Goal: Use online tool/utility: Utilize a website feature to perform a specific function

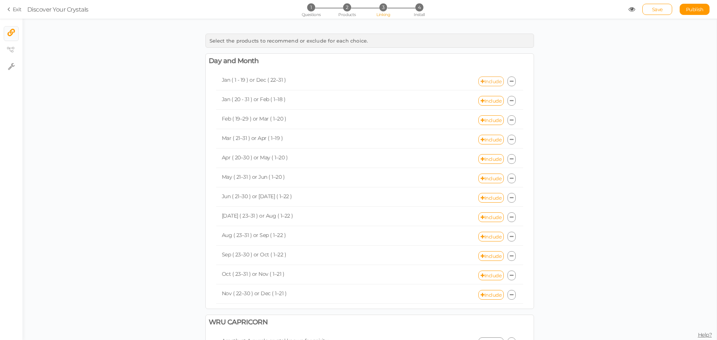
click at [489, 81] on link "Include" at bounding box center [490, 82] width 25 height 10
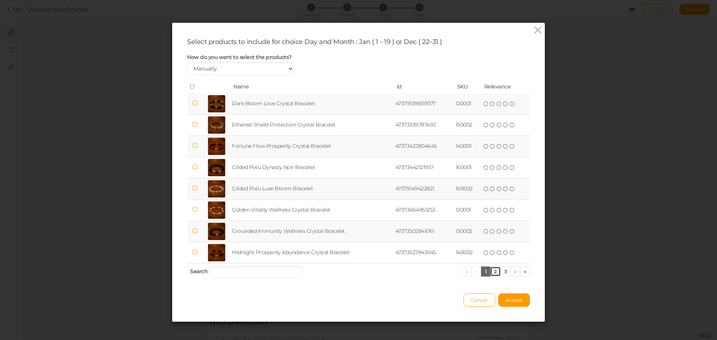
click at [490, 273] on link "2" at bounding box center [495, 272] width 11 height 10
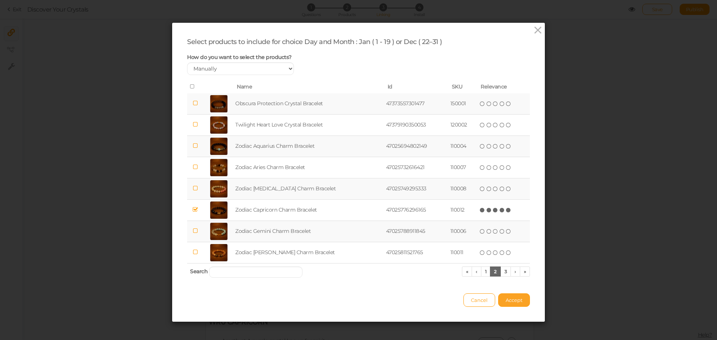
click at [516, 301] on span "Accept" at bounding box center [513, 300] width 17 height 6
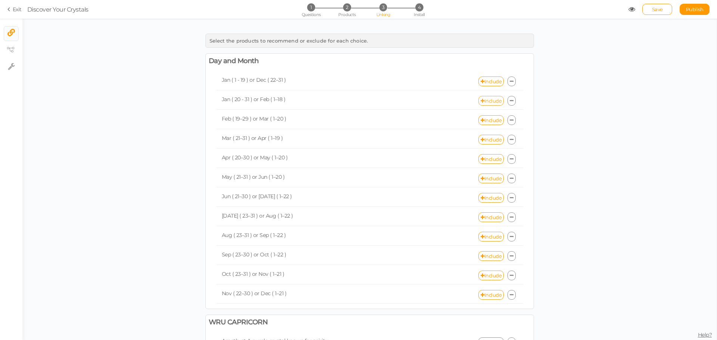
click at [490, 103] on link "Include" at bounding box center [490, 101] width 25 height 10
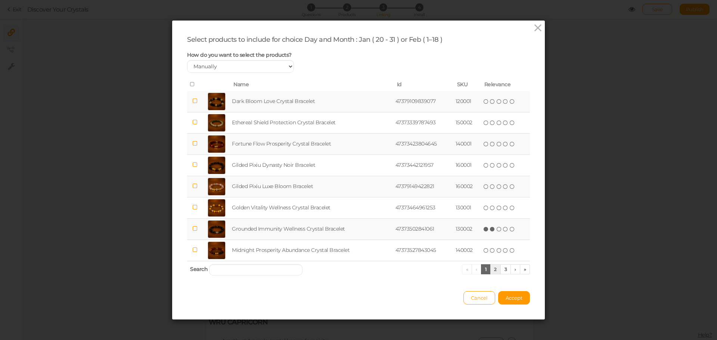
scroll to position [4, 0]
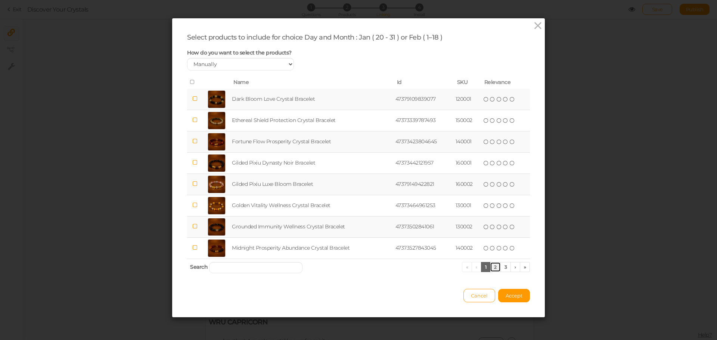
click at [491, 262] on link "2" at bounding box center [495, 267] width 11 height 10
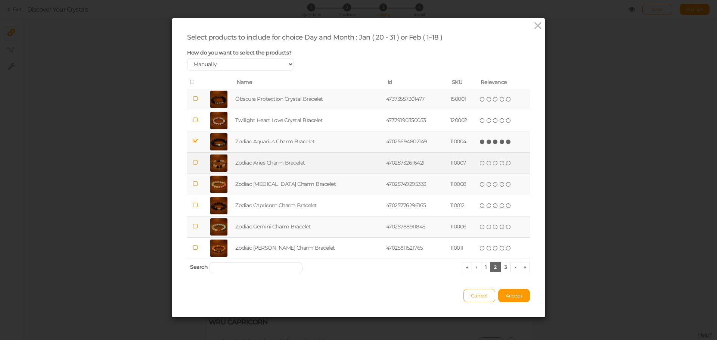
drag, startPoint x: 500, startPoint y: 141, endPoint x: 505, endPoint y: 152, distance: 12.1
click at [506, 141] on icon at bounding box center [508, 141] width 5 height 5
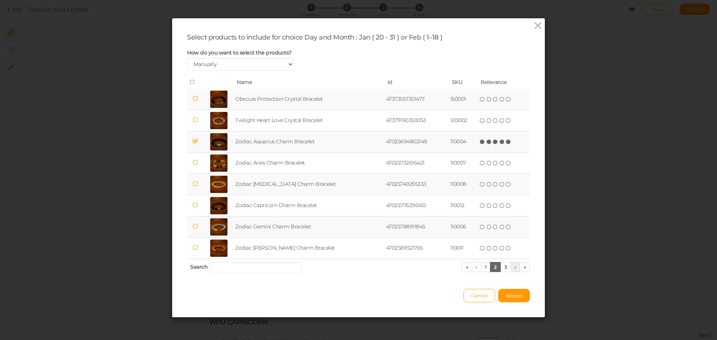
click at [513, 294] on span "Accept" at bounding box center [513, 296] width 17 height 6
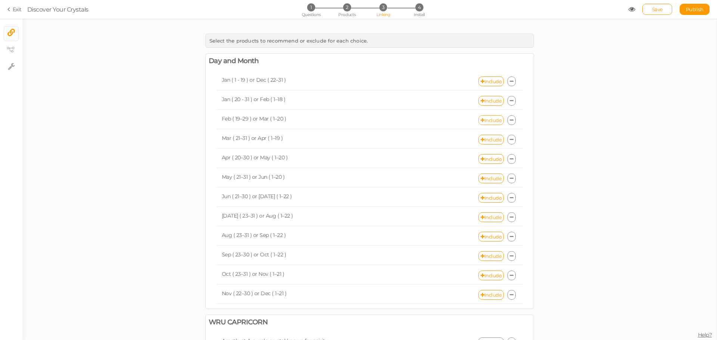
click at [490, 115] on link "Include" at bounding box center [490, 120] width 25 height 10
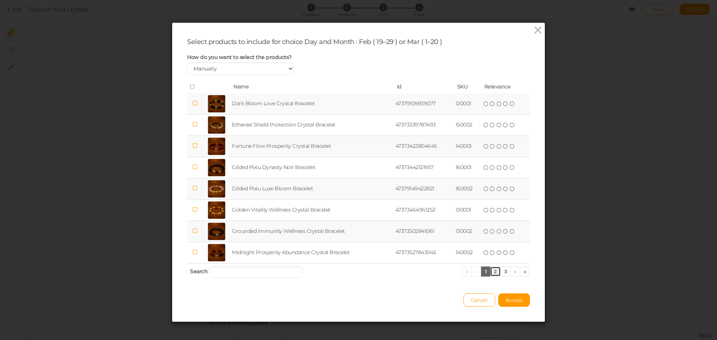
click at [490, 271] on link "2" at bounding box center [495, 272] width 11 height 10
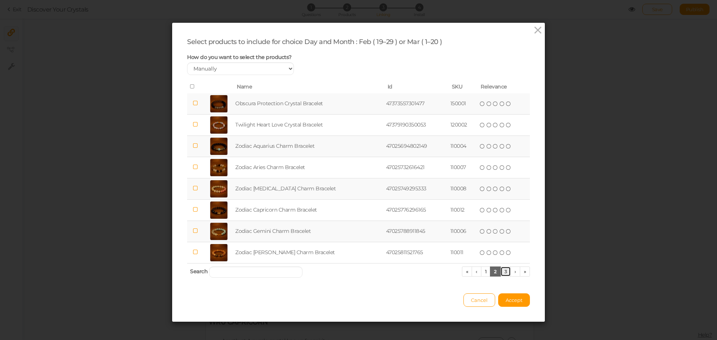
click at [502, 269] on link "3" at bounding box center [505, 272] width 11 height 10
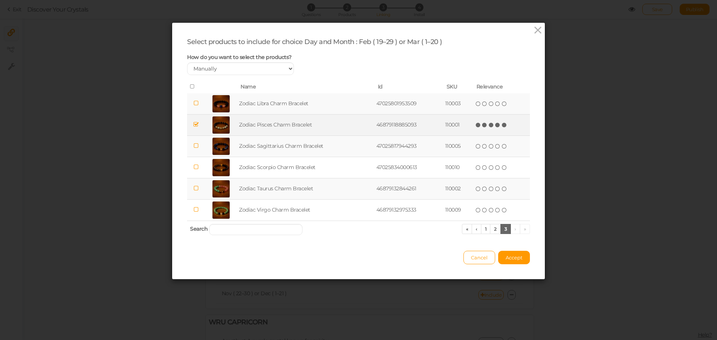
click at [502, 124] on icon at bounding box center [504, 124] width 5 height 5
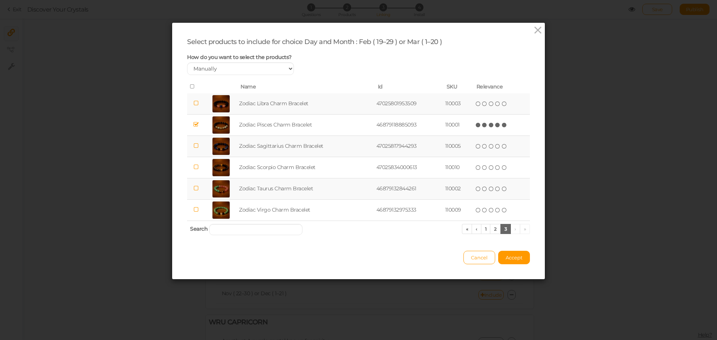
click at [515, 248] on div "Cancel Accept" at bounding box center [358, 254] width 343 height 21
click at [516, 251] on button "Accept" at bounding box center [514, 257] width 32 height 13
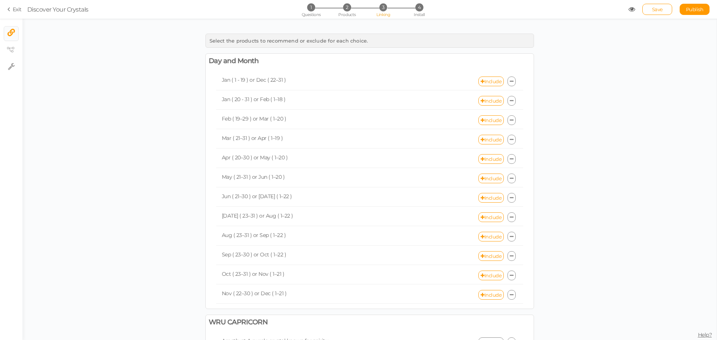
click at [524, 251] on div "Jan ( 1 - 19 ) or Dec ( 22–31 ) Include Jan ( 20 - 31 ) or Feb ( 1–18 ) Include…" at bounding box center [369, 188] width 333 height 235
click at [484, 137] on link "Include" at bounding box center [490, 140] width 25 height 10
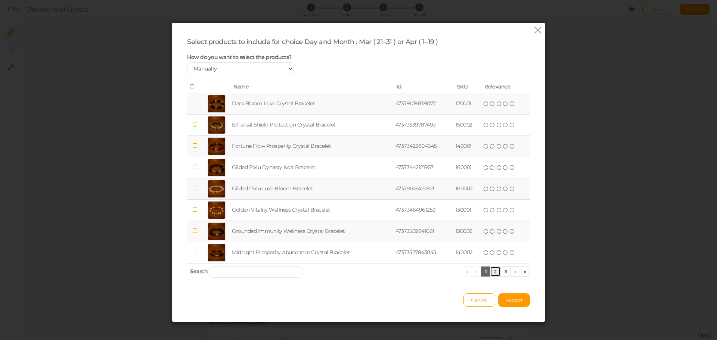
click at [492, 274] on link "2" at bounding box center [495, 272] width 11 height 10
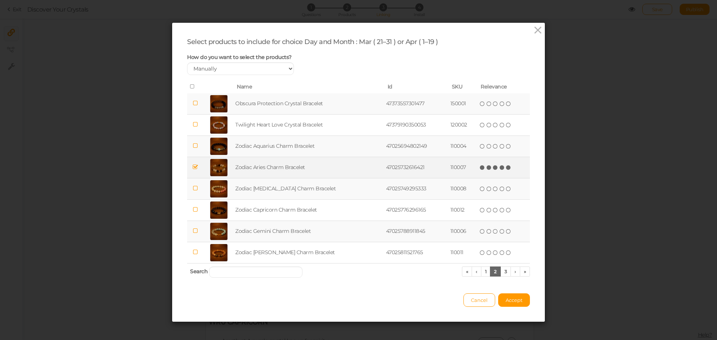
click at [506, 168] on icon at bounding box center [508, 167] width 5 height 5
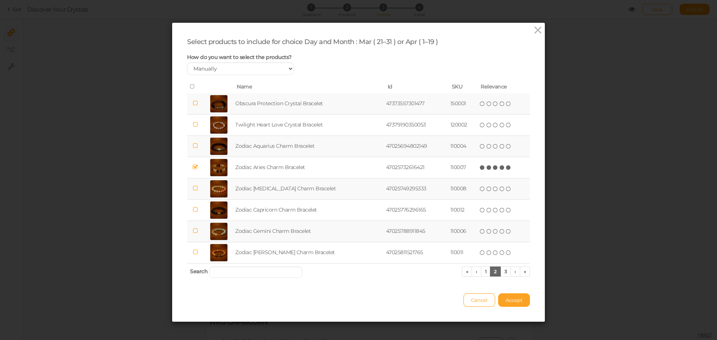
click at [511, 298] on span "Accept" at bounding box center [513, 300] width 17 height 6
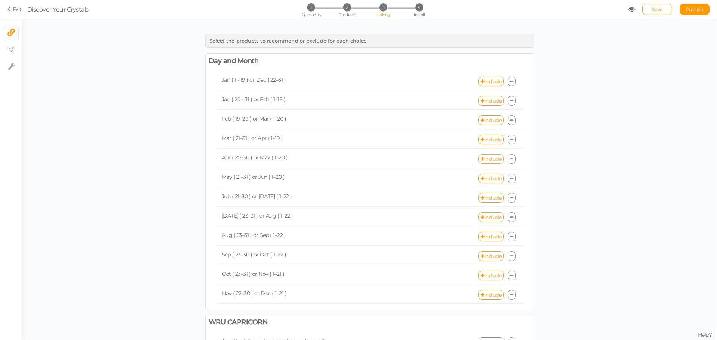
click at [487, 159] on link "Include" at bounding box center [490, 159] width 25 height 10
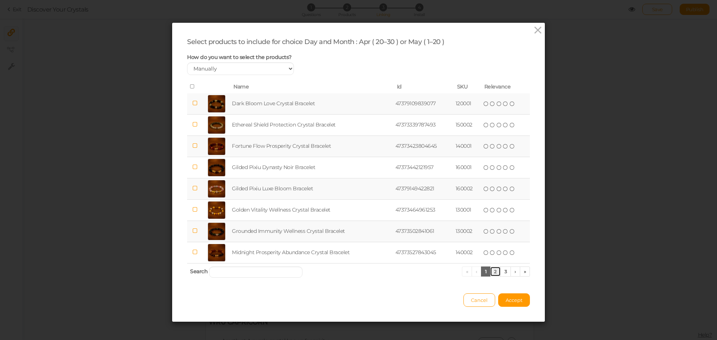
click at [495, 271] on link "2" at bounding box center [495, 272] width 11 height 10
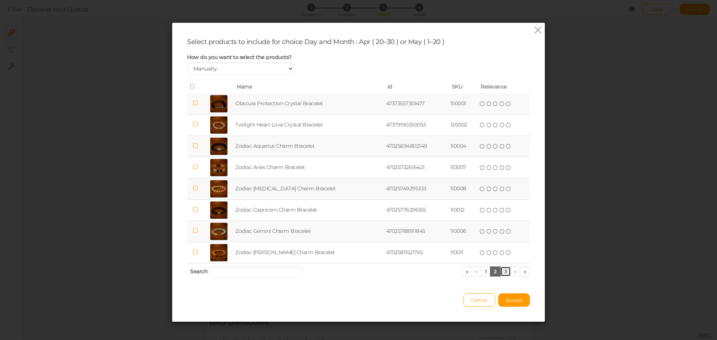
click at [502, 272] on link "3" at bounding box center [505, 272] width 11 height 10
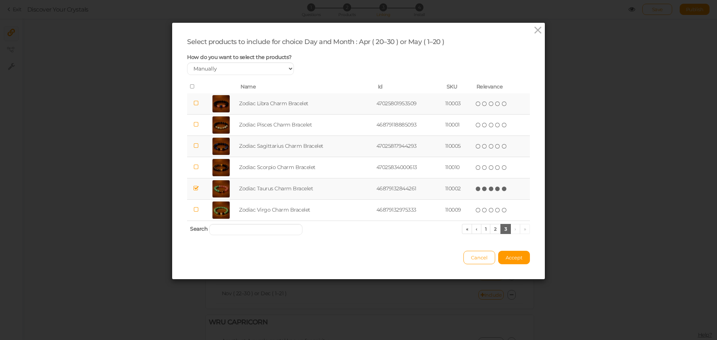
click at [502, 188] on icon at bounding box center [504, 188] width 5 height 5
click at [510, 255] on span "Accept" at bounding box center [513, 258] width 17 height 6
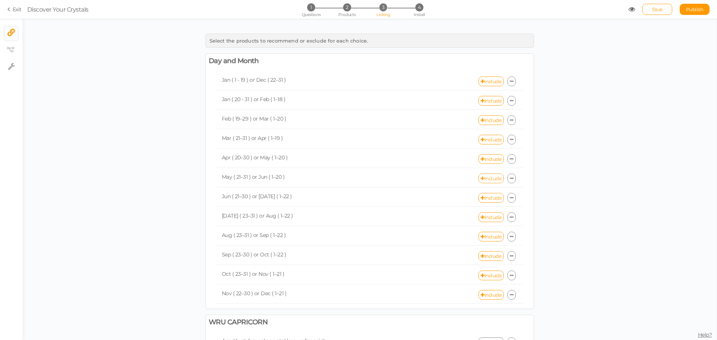
click at [490, 181] on link "Include" at bounding box center [490, 179] width 25 height 10
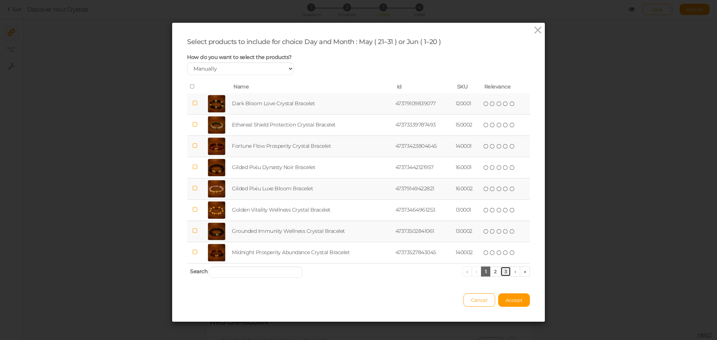
click at [501, 269] on link "3" at bounding box center [505, 272] width 11 height 10
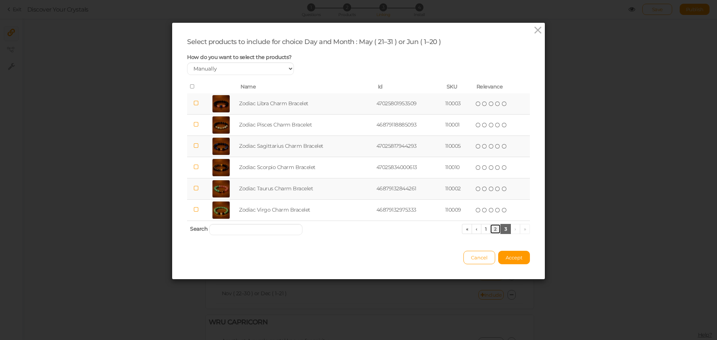
click at [492, 232] on link "2" at bounding box center [495, 229] width 11 height 10
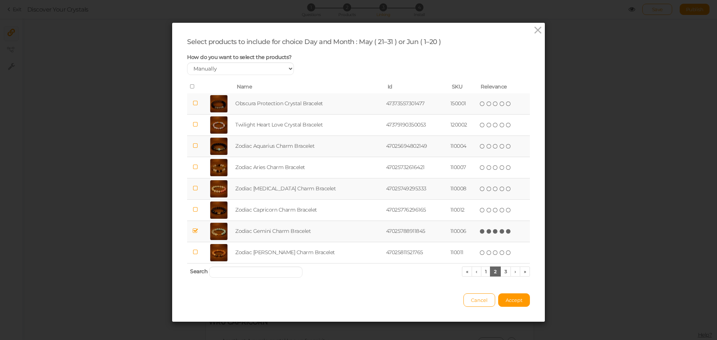
click at [506, 230] on icon at bounding box center [508, 231] width 5 height 5
click at [509, 297] on span "Accept" at bounding box center [513, 300] width 17 height 6
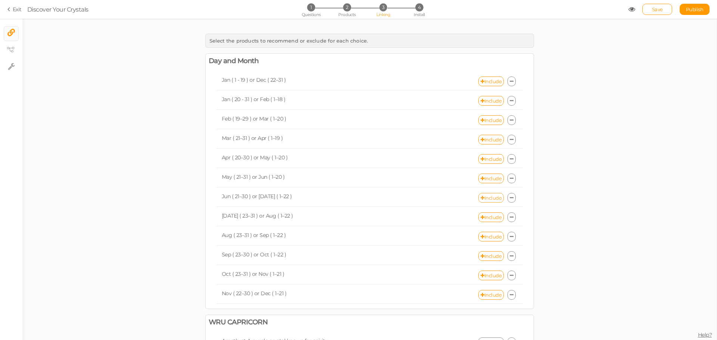
click at [493, 197] on link "Include" at bounding box center [490, 198] width 25 height 10
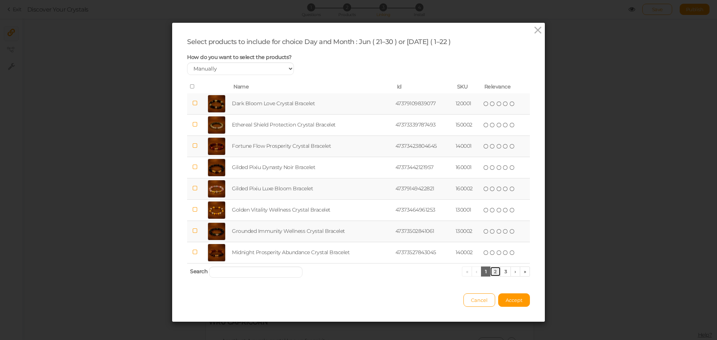
click at [490, 270] on link "2" at bounding box center [495, 272] width 11 height 10
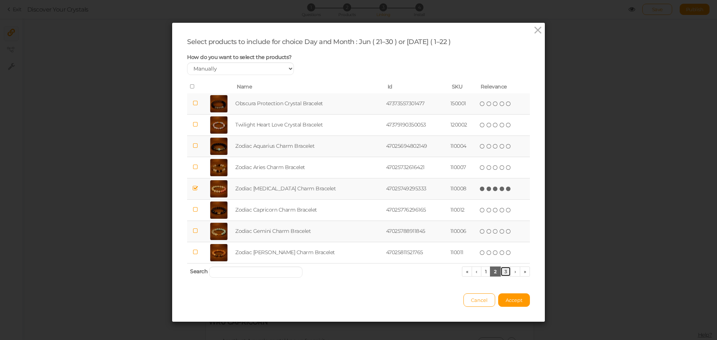
click at [502, 274] on link "3" at bounding box center [505, 272] width 11 height 10
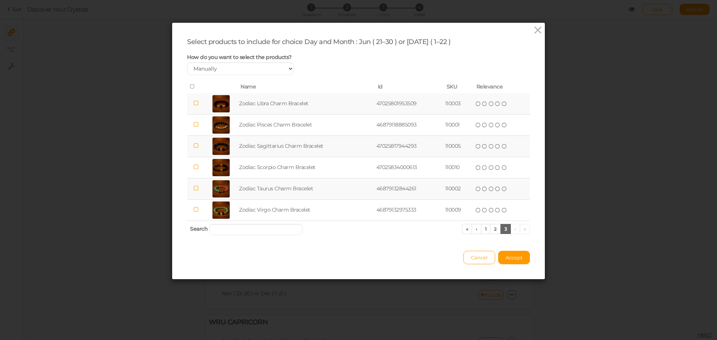
click at [513, 271] on div "Select products to include for choice Day and Month : Jun ( 21–30 ) or [DATE] (…" at bounding box center [358, 151] width 373 height 256
click at [514, 260] on span "Accept" at bounding box center [513, 258] width 17 height 6
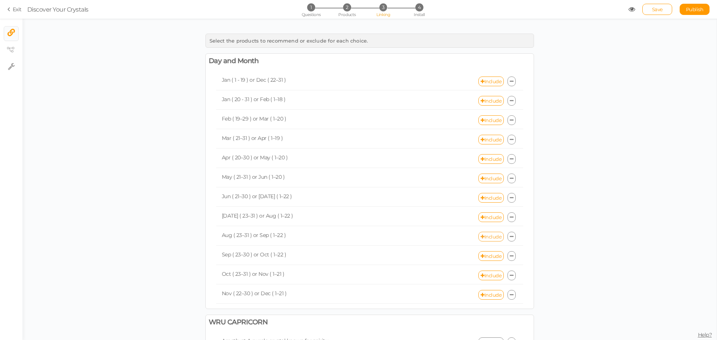
click at [491, 236] on link "Include" at bounding box center [490, 237] width 25 height 10
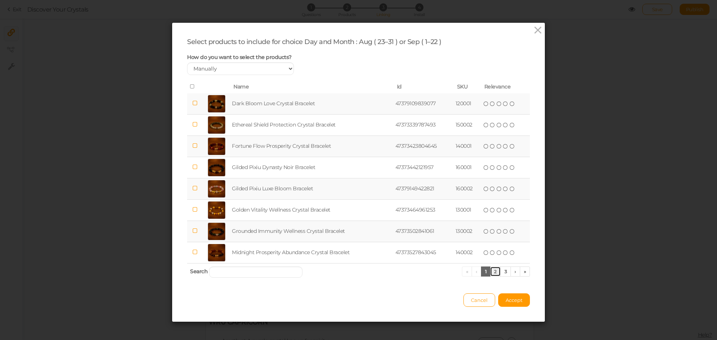
click at [494, 270] on link "2" at bounding box center [495, 272] width 11 height 10
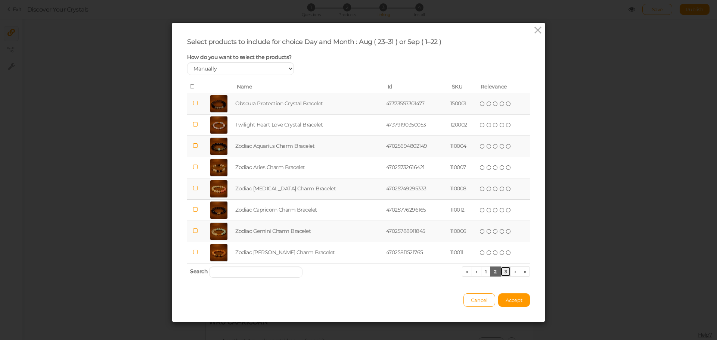
click at [504, 272] on link "3" at bounding box center [505, 272] width 11 height 10
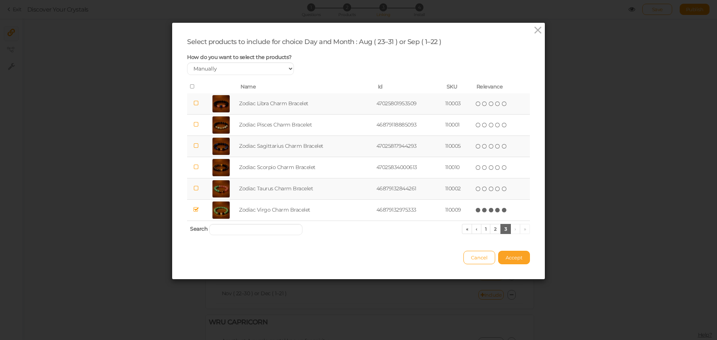
click at [505, 256] on span "Accept" at bounding box center [513, 258] width 17 height 6
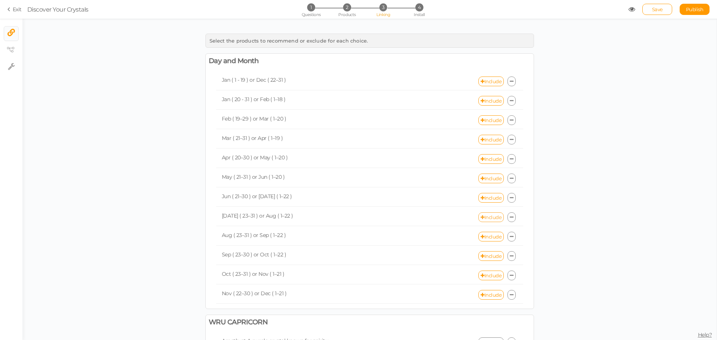
click at [497, 219] on link "Include" at bounding box center [490, 217] width 25 height 10
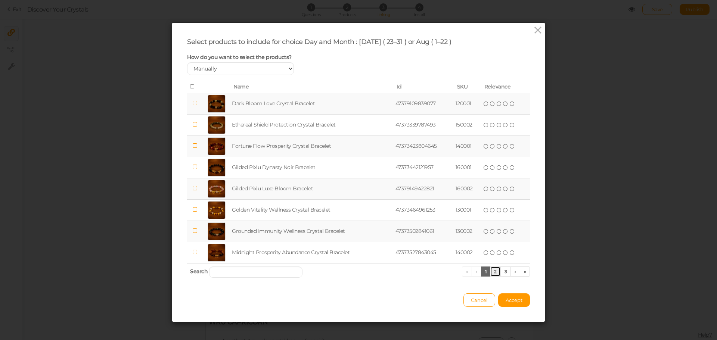
click at [492, 267] on link "2" at bounding box center [495, 272] width 11 height 10
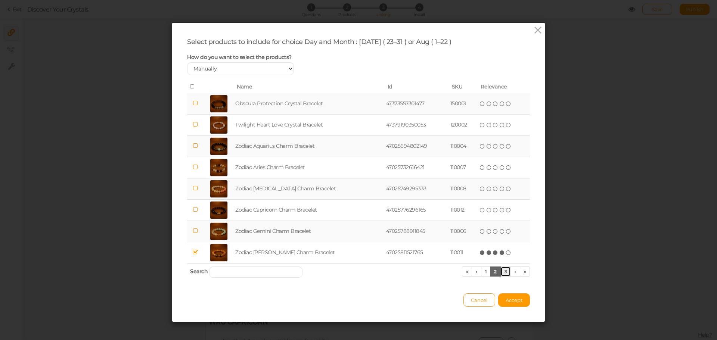
click at [500, 272] on link "3" at bounding box center [505, 272] width 11 height 10
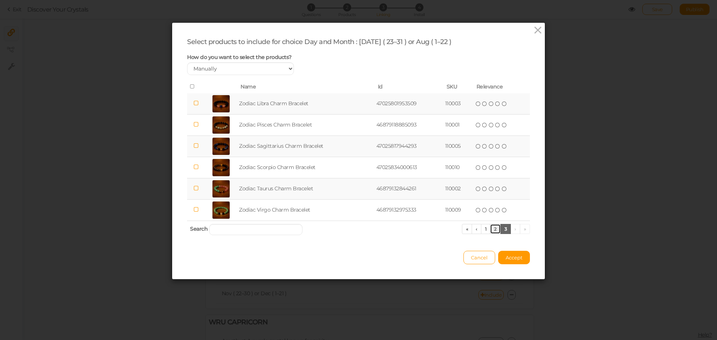
click at [492, 234] on link "2" at bounding box center [495, 229] width 11 height 10
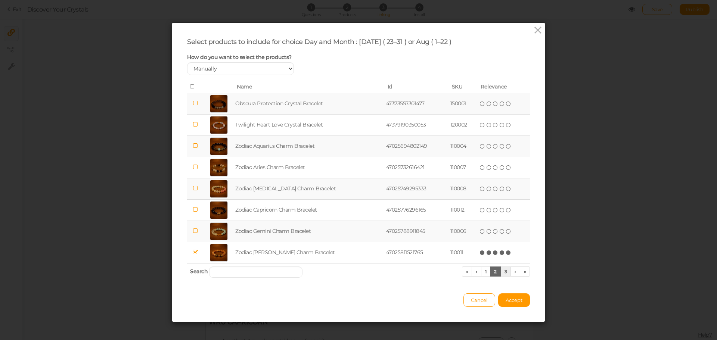
drag, startPoint x: 501, startPoint y: 252, endPoint x: 505, endPoint y: 272, distance: 20.4
click at [506, 252] on icon at bounding box center [508, 252] width 5 height 5
click at [507, 294] on button "Accept" at bounding box center [514, 299] width 32 height 13
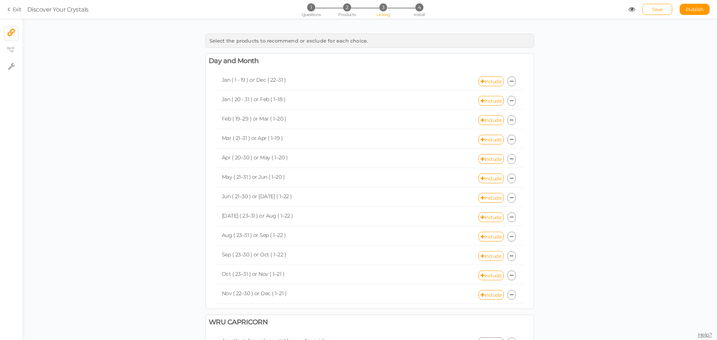
click at [488, 257] on link "Include" at bounding box center [490, 256] width 25 height 10
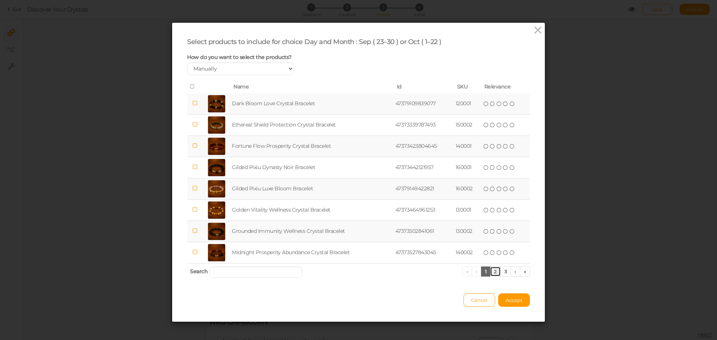
click at [495, 270] on link "2" at bounding box center [495, 272] width 11 height 10
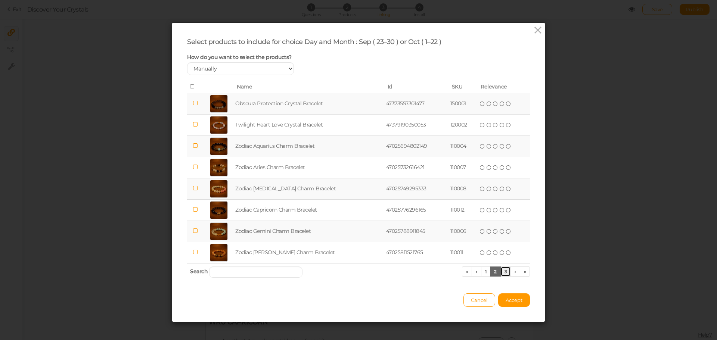
click at [501, 271] on link "3" at bounding box center [505, 272] width 11 height 10
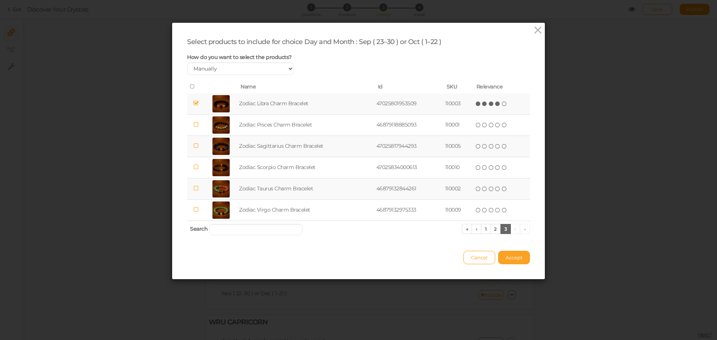
click at [506, 260] on span "Accept" at bounding box center [513, 258] width 17 height 6
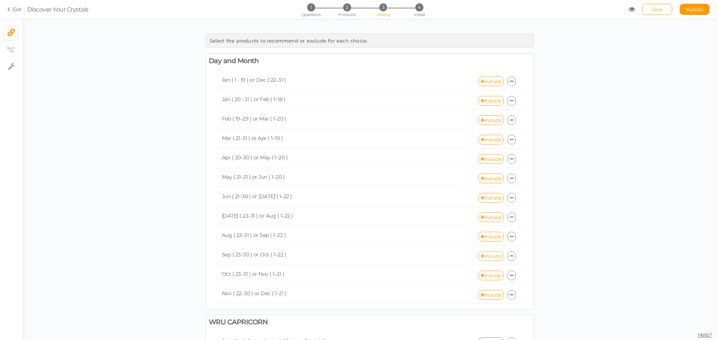
click at [493, 255] on link "Include" at bounding box center [490, 256] width 25 height 10
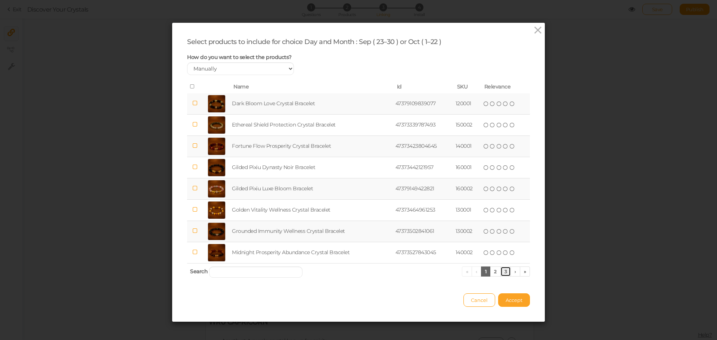
click at [502, 269] on link "3" at bounding box center [505, 272] width 11 height 10
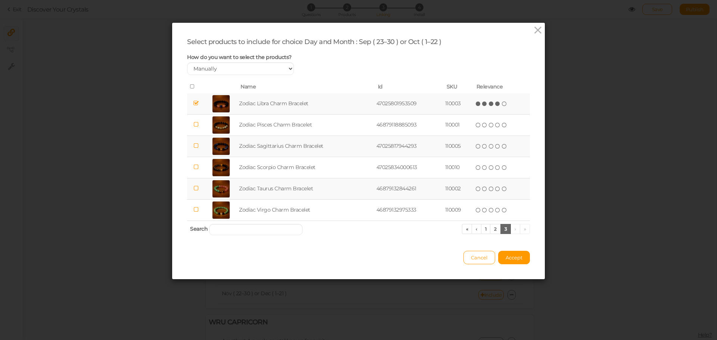
click at [502, 104] on icon at bounding box center [504, 103] width 5 height 5
click at [511, 259] on span "Accept" at bounding box center [513, 258] width 17 height 6
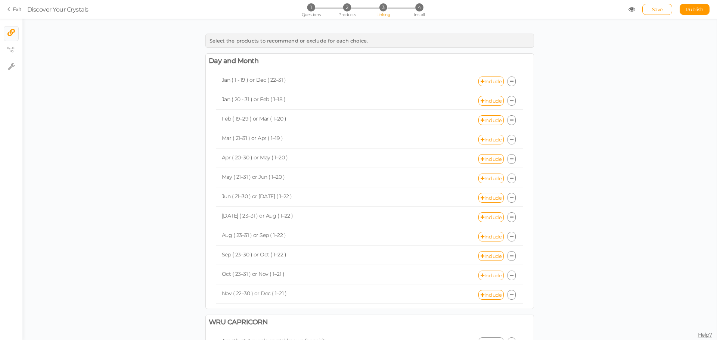
click at [491, 275] on link "Include" at bounding box center [490, 276] width 25 height 10
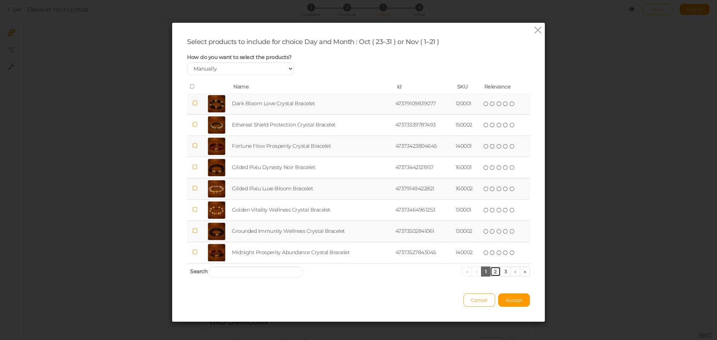
click at [492, 271] on link "2" at bounding box center [495, 272] width 11 height 10
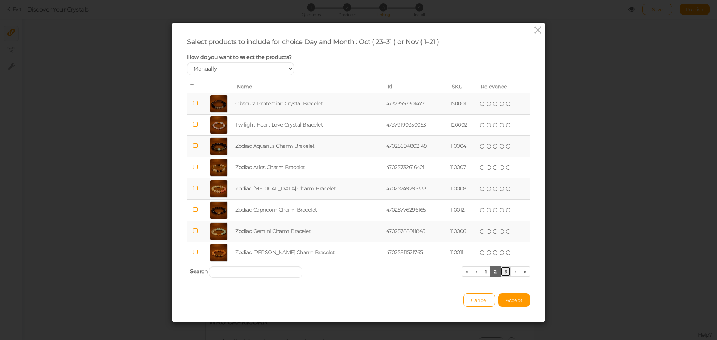
click at [502, 271] on link "3" at bounding box center [505, 272] width 11 height 10
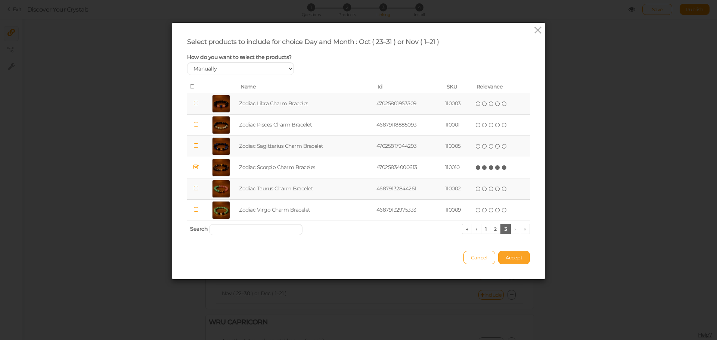
click at [509, 259] on span "Accept" at bounding box center [513, 258] width 17 height 6
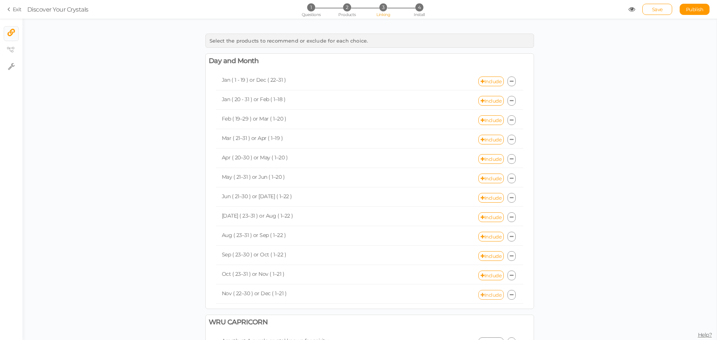
click at [492, 294] on link "Include" at bounding box center [490, 295] width 25 height 10
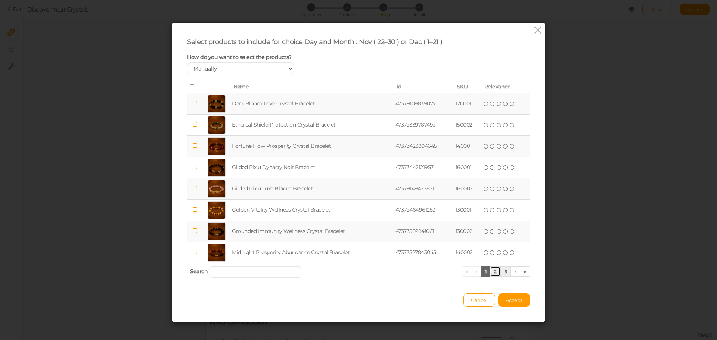
drag, startPoint x: 494, startPoint y: 271, endPoint x: 499, endPoint y: 272, distance: 5.4
click at [493, 271] on link "2" at bounding box center [495, 272] width 11 height 10
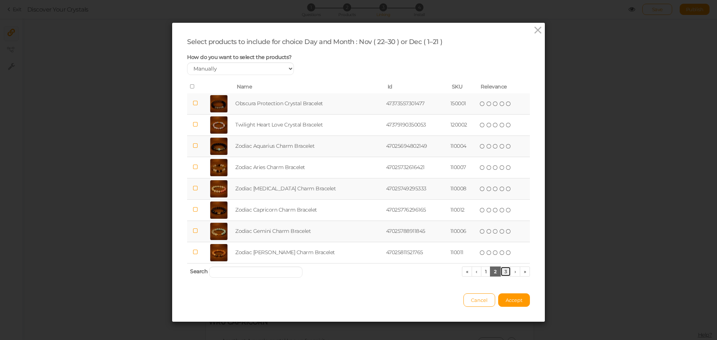
click at [501, 273] on link "3" at bounding box center [505, 272] width 11 height 10
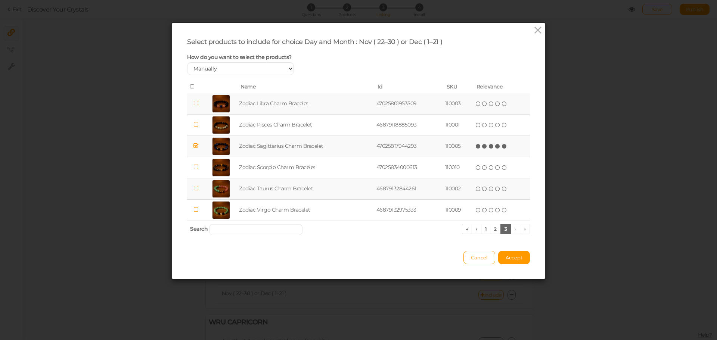
click at [502, 146] on icon at bounding box center [504, 146] width 5 height 5
click at [515, 253] on button "Accept" at bounding box center [514, 257] width 32 height 13
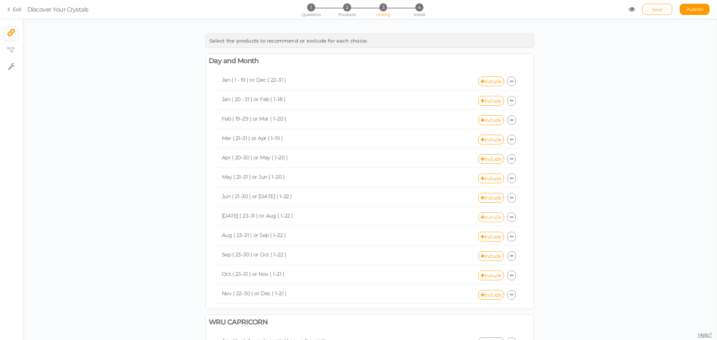
click at [494, 218] on link "Include" at bounding box center [490, 217] width 25 height 10
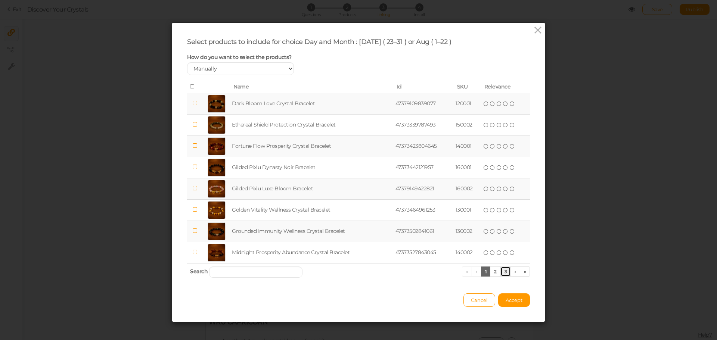
click at [500, 273] on link "3" at bounding box center [505, 272] width 11 height 10
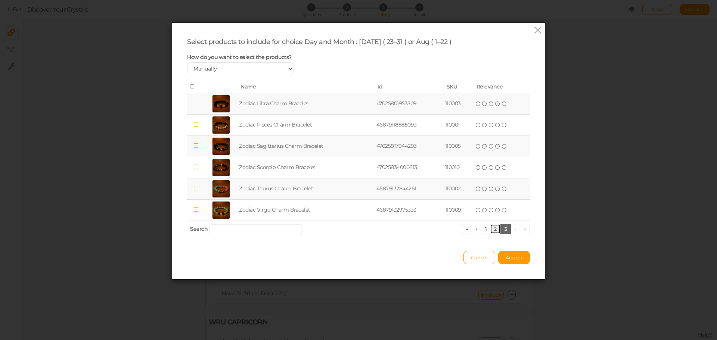
click at [493, 233] on link "2" at bounding box center [495, 229] width 11 height 10
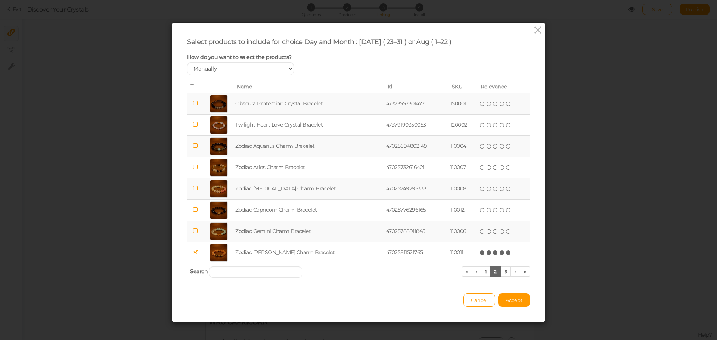
drag, startPoint x: 514, startPoint y: 296, endPoint x: 512, endPoint y: 290, distance: 6.0
click at [514, 296] on button "Accept" at bounding box center [514, 299] width 32 height 13
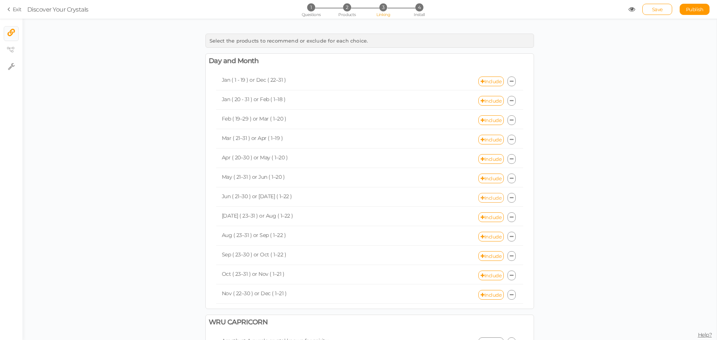
click at [496, 197] on link "Include" at bounding box center [490, 198] width 25 height 10
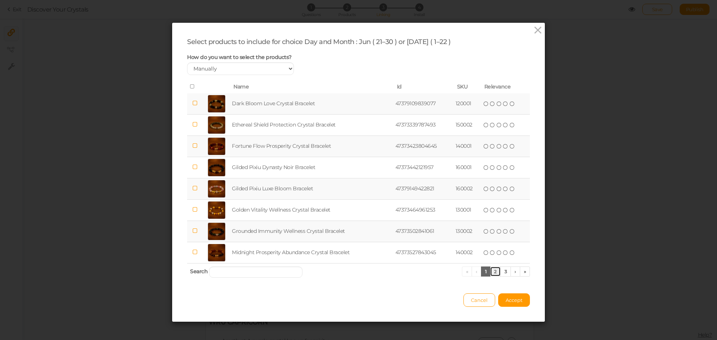
click at [493, 269] on link "2" at bounding box center [495, 272] width 11 height 10
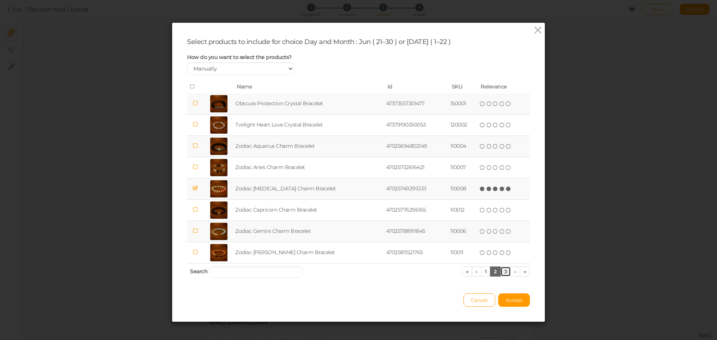
click at [501, 270] on link "3" at bounding box center [505, 272] width 11 height 10
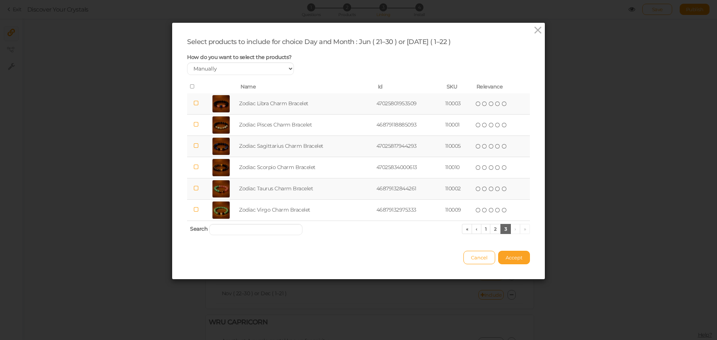
click at [509, 255] on span "Accept" at bounding box center [513, 258] width 17 height 6
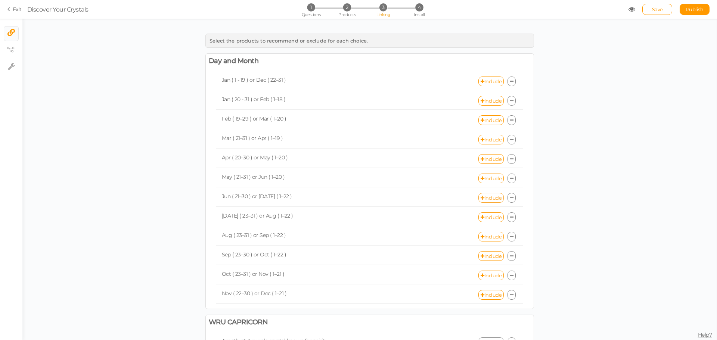
click at [488, 196] on link "Include" at bounding box center [490, 198] width 25 height 10
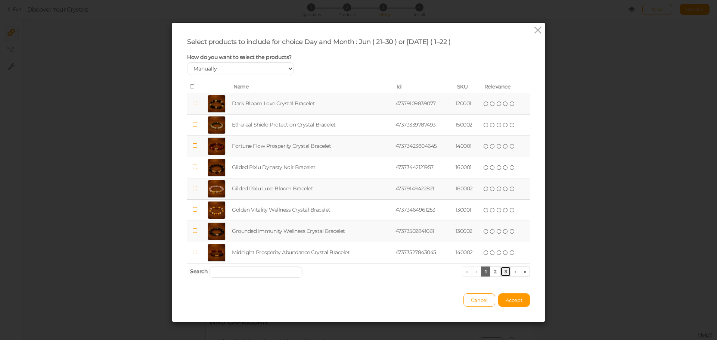
click at [502, 272] on link "3" at bounding box center [505, 272] width 11 height 10
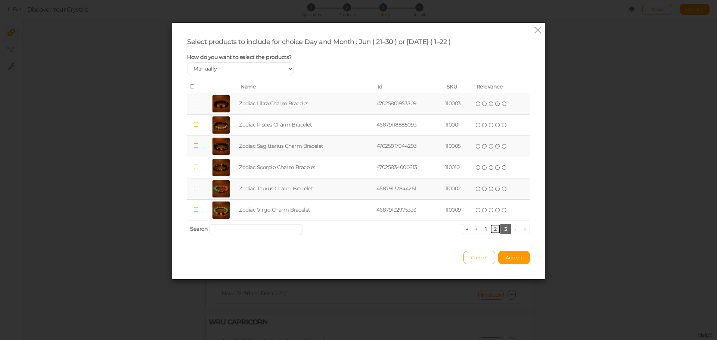
click at [493, 230] on link "2" at bounding box center [495, 229] width 11 height 10
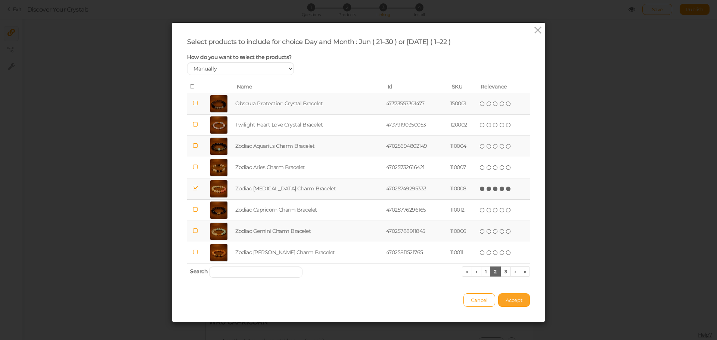
click at [513, 300] on span "Accept" at bounding box center [513, 300] width 17 height 6
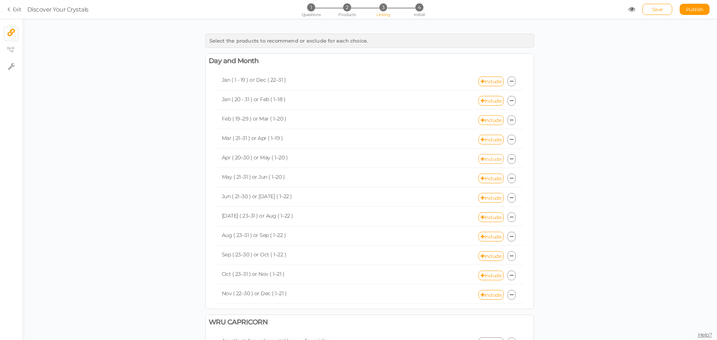
click at [491, 159] on link "Include" at bounding box center [490, 159] width 25 height 10
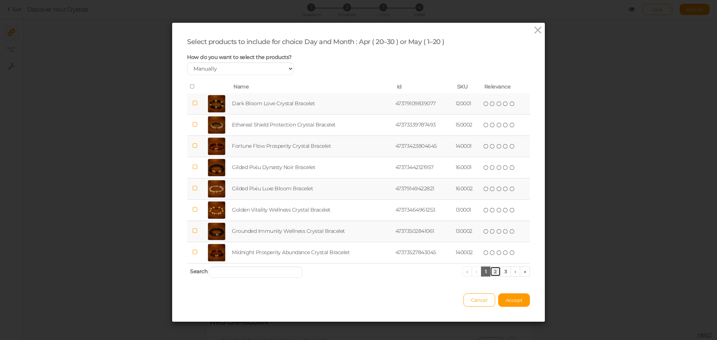
drag, startPoint x: 492, startPoint y: 274, endPoint x: 495, endPoint y: 268, distance: 7.2
click at [492, 273] on link "2" at bounding box center [495, 272] width 11 height 10
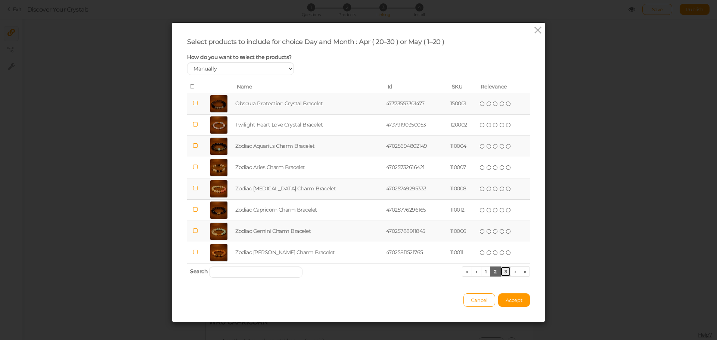
click at [507, 272] on link "3" at bounding box center [505, 272] width 11 height 10
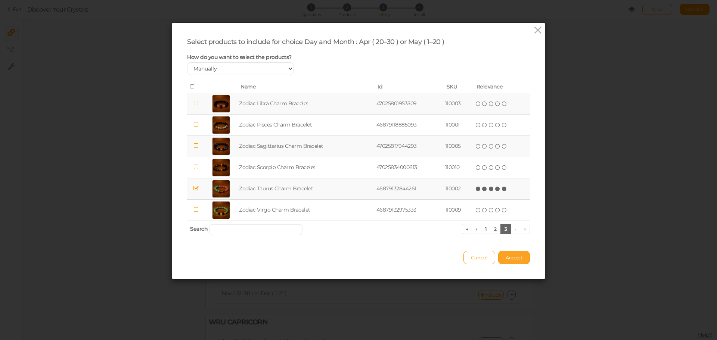
drag, startPoint x: 507, startPoint y: 256, endPoint x: 501, endPoint y: 256, distance: 6.0
click at [506, 256] on span "Accept" at bounding box center [513, 258] width 17 height 6
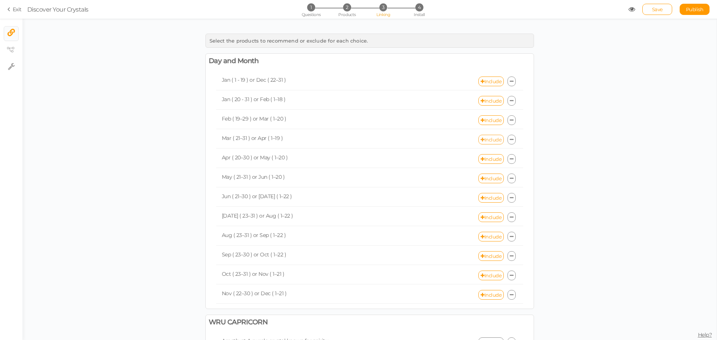
drag, startPoint x: 483, startPoint y: 147, endPoint x: 485, endPoint y: 141, distance: 6.3
click at [483, 147] on div "Mar ( 21–31 ) or Apr ( 1–19 ) Include" at bounding box center [369, 140] width 307 height 18
click at [485, 141] on link "Include" at bounding box center [490, 140] width 25 height 10
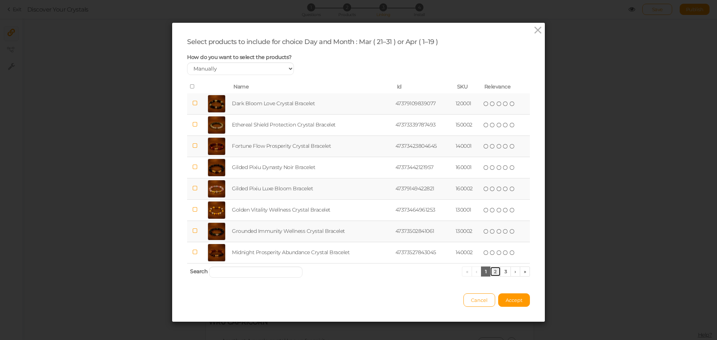
click at [491, 267] on link "2" at bounding box center [495, 272] width 11 height 10
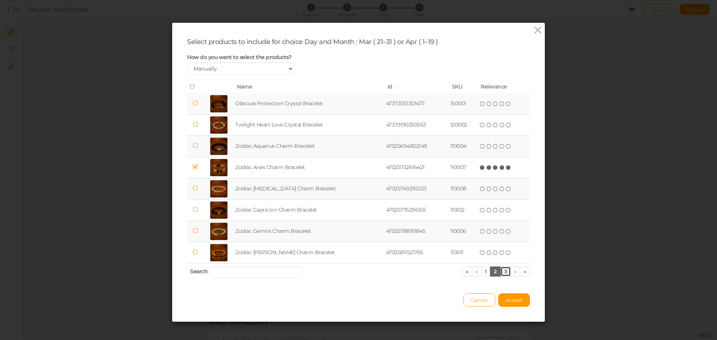
click at [501, 272] on link "3" at bounding box center [505, 272] width 11 height 10
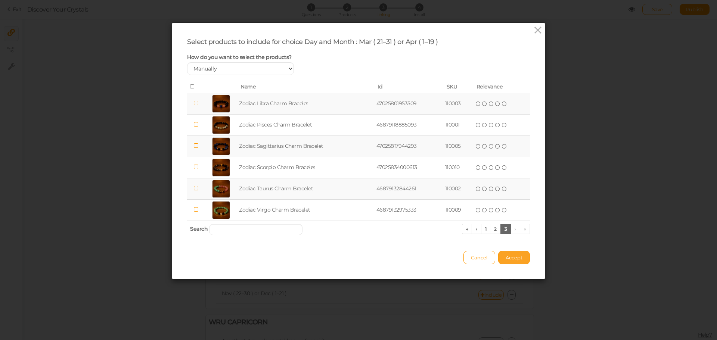
click at [505, 258] on span "Accept" at bounding box center [513, 258] width 17 height 6
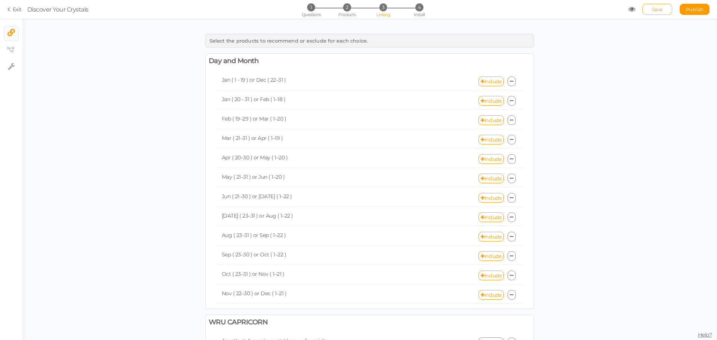
click at [661, 10] on span "Save" at bounding box center [657, 9] width 11 height 6
click at [626, 7] on span "Discover Your Crystals" at bounding box center [327, 9] width 601 height 9
click at [630, 10] on icon at bounding box center [631, 9] width 7 height 7
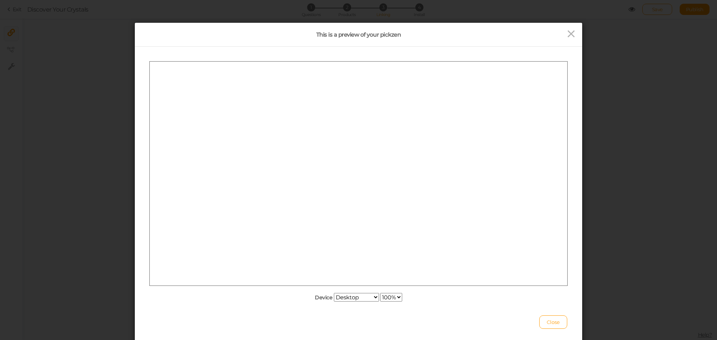
scroll to position [0, 0]
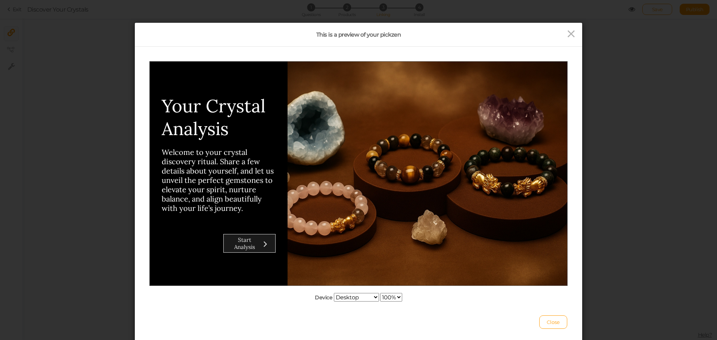
click at [233, 242] on div "Start Analysis" at bounding box center [244, 243] width 31 height 14
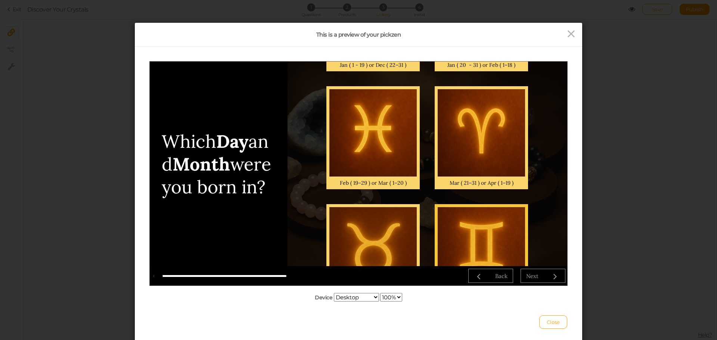
scroll to position [112, 0]
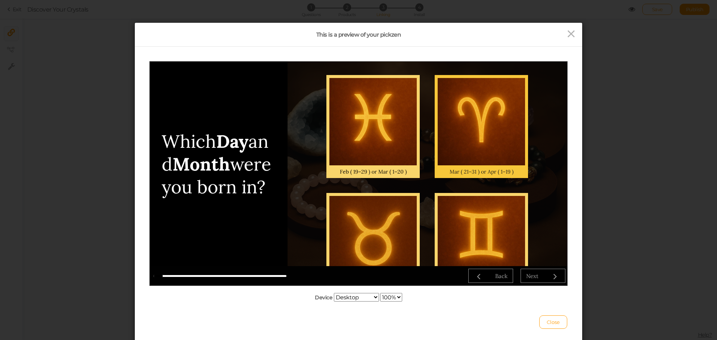
click at [458, 143] on div at bounding box center [480, 121] width 87 height 87
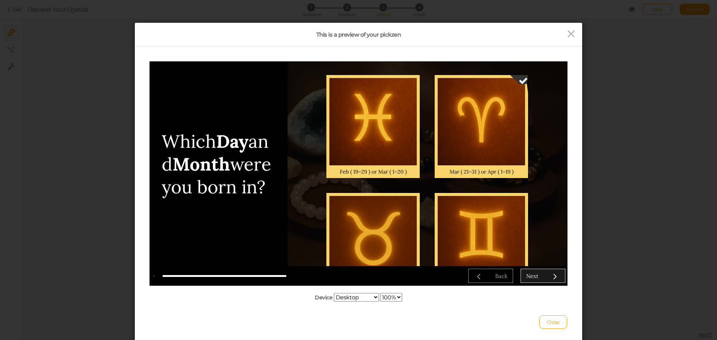
click at [535, 274] on div "Next" at bounding box center [532, 275] width 12 height 7
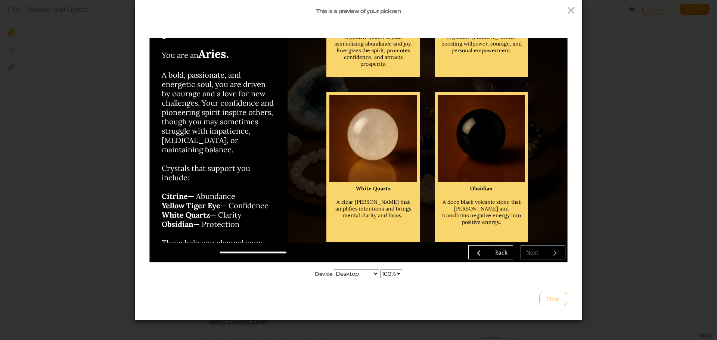
scroll to position [27, 0]
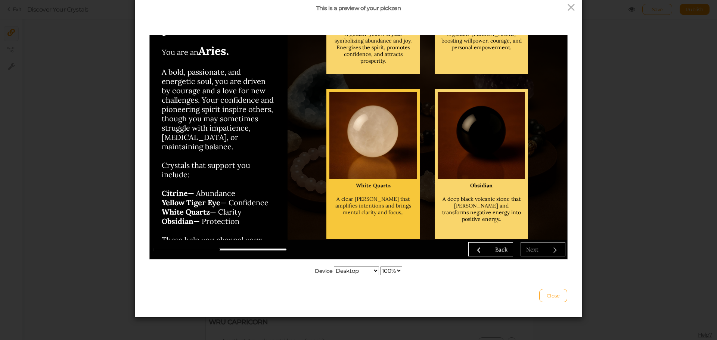
drag, startPoint x: 387, startPoint y: 169, endPoint x: 399, endPoint y: 172, distance: 12.6
click at [387, 169] on div at bounding box center [372, 134] width 87 height 87
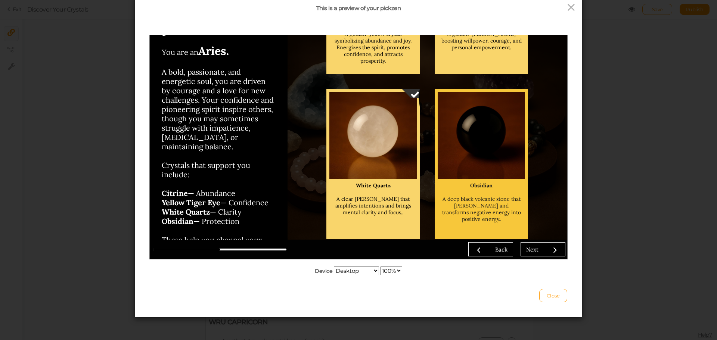
click at [442, 182] on div "Obsidian" at bounding box center [480, 185] width 81 height 7
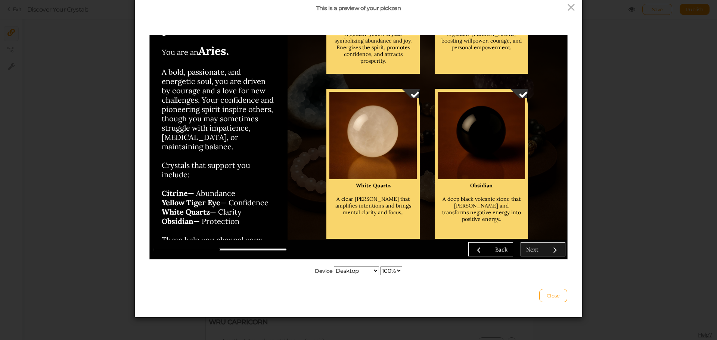
drag, startPoint x: 531, startPoint y: 237, endPoint x: 533, endPoint y: 245, distance: 8.1
click at [531, 238] on div "Citrine A golden-yellow crystal symbolizing abundance and joy. Energizes the sp…" at bounding box center [427, 81] width 256 height 330
click at [533, 245] on link "Next" at bounding box center [542, 249] width 45 height 14
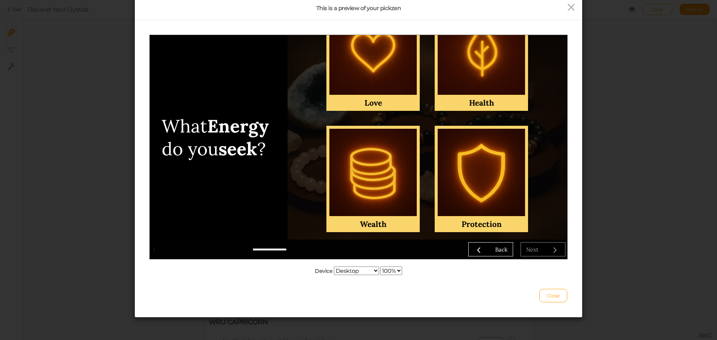
drag, startPoint x: 381, startPoint y: 192, endPoint x: 421, endPoint y: 135, distance: 70.1
click at [391, 178] on div at bounding box center [372, 171] width 87 height 87
click at [471, 81] on div at bounding box center [480, 50] width 87 height 87
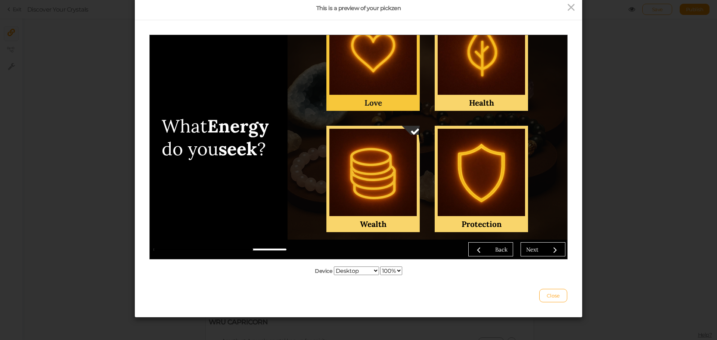
drag, startPoint x: 473, startPoint y: 167, endPoint x: 398, endPoint y: 57, distance: 133.6
click at [468, 155] on div at bounding box center [480, 171] width 87 height 87
click at [398, 57] on div at bounding box center [372, 50] width 87 height 87
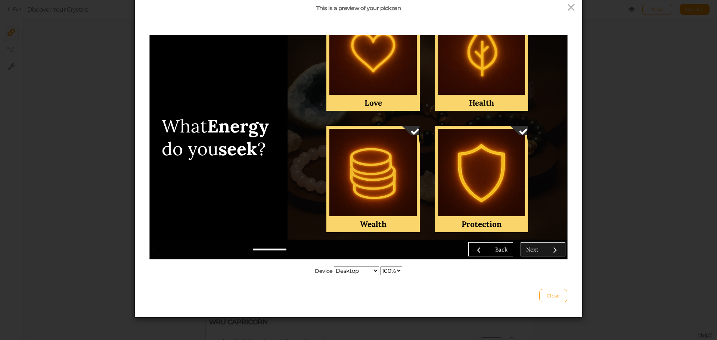
click at [532, 243] on link "Next" at bounding box center [542, 249] width 45 height 14
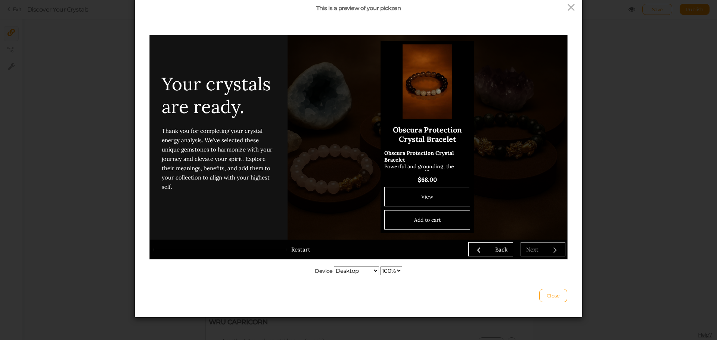
scroll to position [439, 0]
click at [549, 296] on span "Close" at bounding box center [552, 296] width 13 height 6
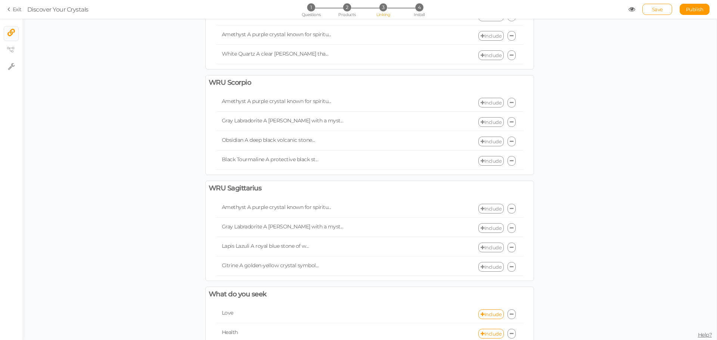
click at [373, 198] on div "Amethyst A purple crystal known for spiritu... Include Gray Labradorite A [PERS…" at bounding box center [369, 238] width 333 height 80
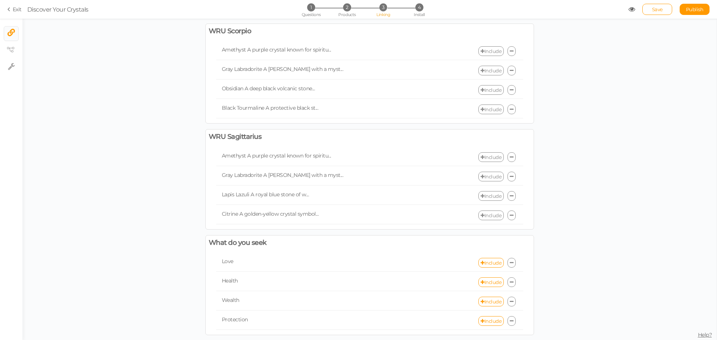
scroll to position [1364, 0]
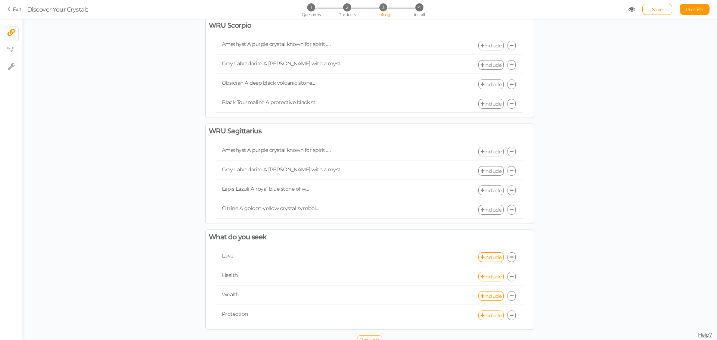
click at [373, 190] on div "Lapis Lazuli A royal blue stone of w... Include" at bounding box center [369, 191] width 307 height 18
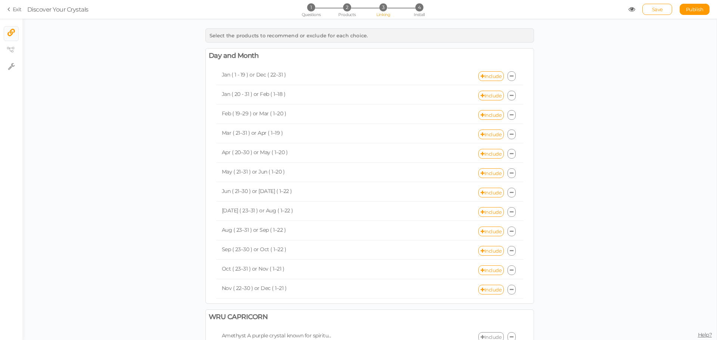
scroll to position [0, 0]
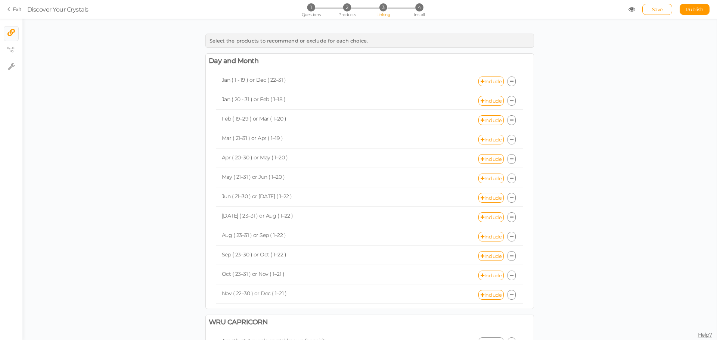
click at [373, 190] on div "Jun ( 21–30 ) or [DATE] ( 1–22 ) Include" at bounding box center [369, 198] width 307 height 18
click at [310, 9] on span "1" at bounding box center [311, 7] width 8 height 8
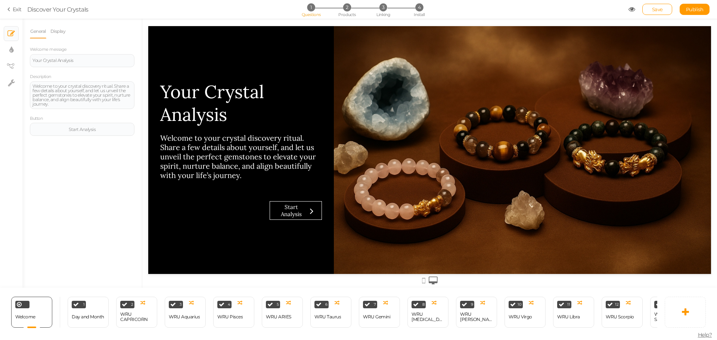
click at [334, 137] on div "Your Crystal Analysis Welcome to your crystal discovery ritual. Share a few det…" at bounding box center [429, 150] width 563 height 248
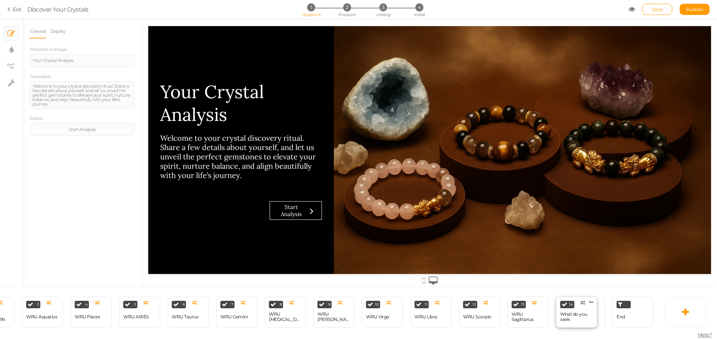
click at [564, 319] on div "What do you seek" at bounding box center [576, 317] width 33 height 10
select select "2"
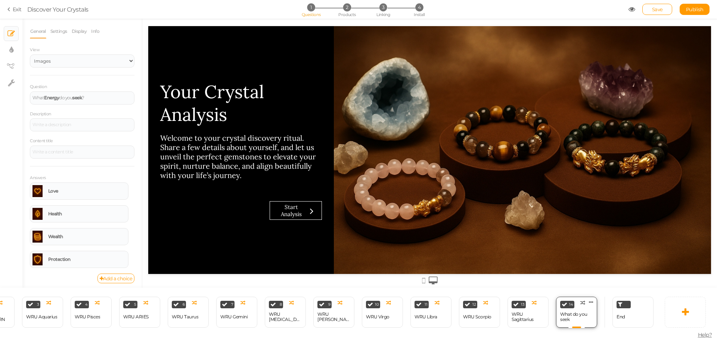
scroll to position [0, 0]
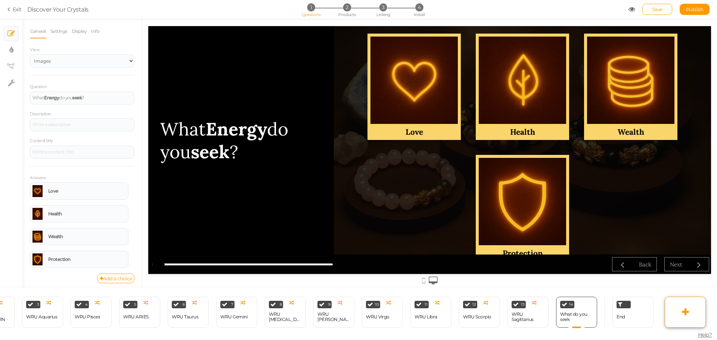
click at [682, 305] on link at bounding box center [684, 312] width 41 height 31
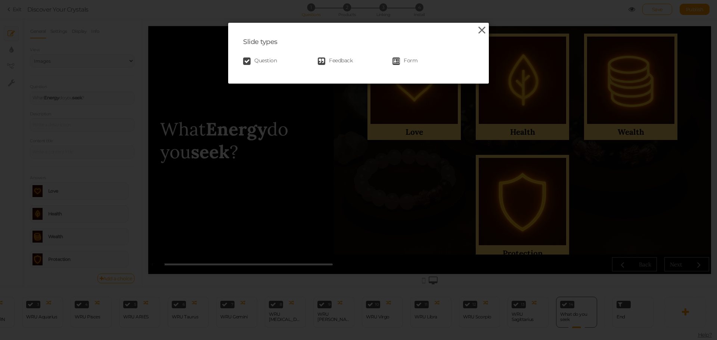
click at [480, 34] on icon at bounding box center [481, 30] width 11 height 11
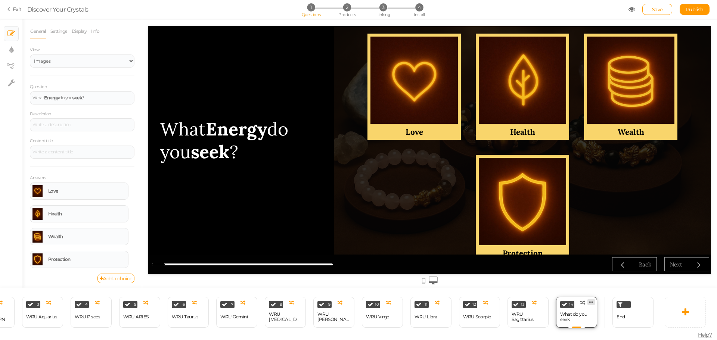
click at [589, 299] on icon at bounding box center [591, 302] width 4 height 6
click at [587, 298] on link "Clone" at bounding box center [578, 300] width 43 height 8
select select "2"
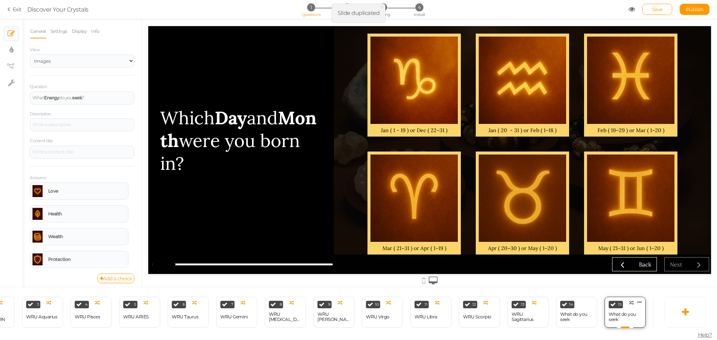
click at [621, 315] on div "What do you seek" at bounding box center [624, 317] width 33 height 10
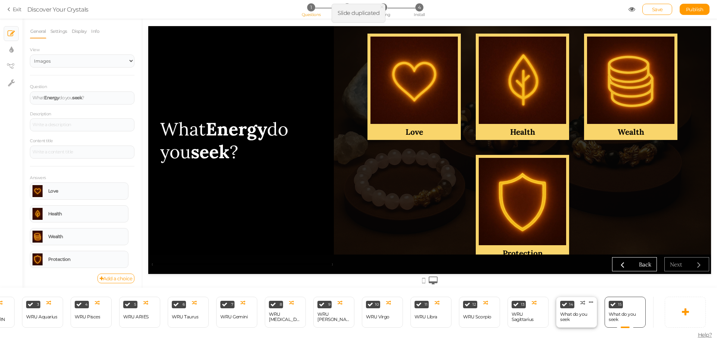
click at [584, 314] on div "What do you seek" at bounding box center [576, 317] width 33 height 10
select select "2"
click at [626, 317] on div "What do you seek" at bounding box center [624, 317] width 33 height 10
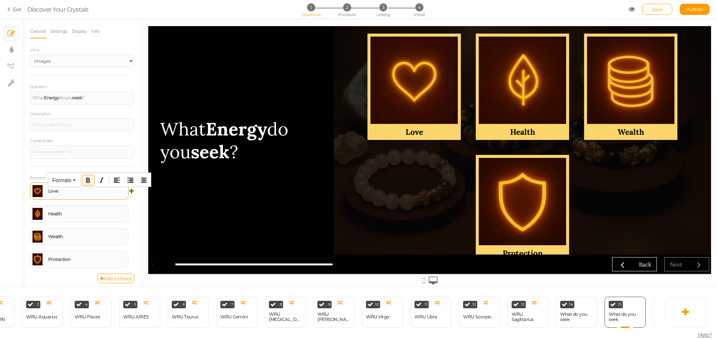
click at [108, 193] on div "Love" at bounding box center [87, 191] width 78 height 4
click at [86, 58] on select "Text Images" at bounding box center [82, 60] width 105 height 13
click at [30, 54] on select "Text Images" at bounding box center [82, 60] width 105 height 13
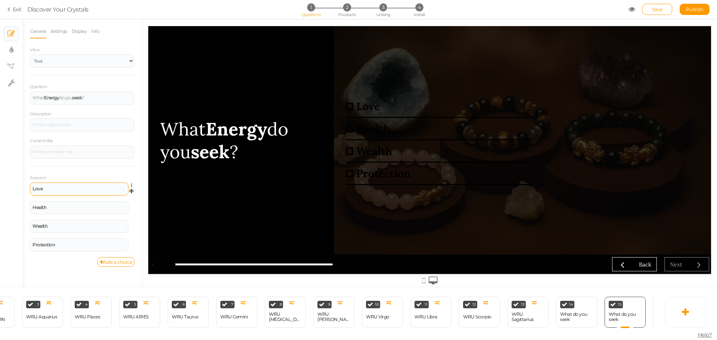
click at [69, 187] on div "Love" at bounding box center [78, 189] width 93 height 4
click at [95, 190] on div "Love" at bounding box center [78, 189] width 93 height 4
click at [84, 207] on div "Health" at bounding box center [78, 207] width 93 height 4
click at [68, 185] on div "Love" at bounding box center [79, 189] width 99 height 13
click at [70, 188] on div "Love" at bounding box center [78, 189] width 93 height 4
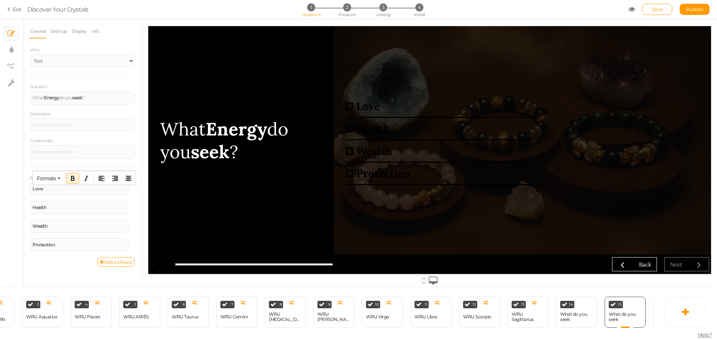
click at [88, 68] on div "View Text Images" at bounding box center [82, 61] width 105 height 30
click at [93, 62] on select "Text Images" at bounding box center [82, 60] width 105 height 13
select select "2"
click at [30, 54] on select "Text Images" at bounding box center [82, 60] width 105 height 13
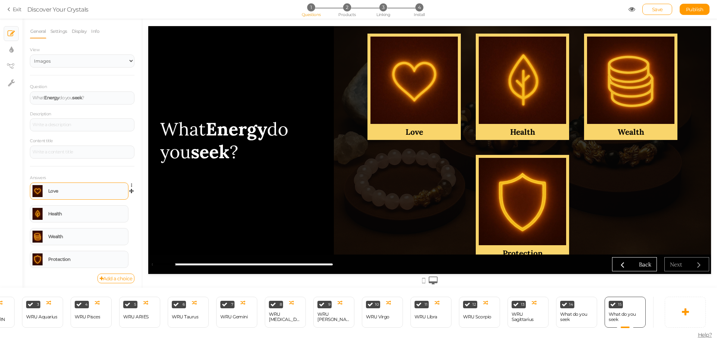
click at [69, 186] on body "× Close A wider screen is needed to use the Pickzen builder Exit Discover Your …" at bounding box center [358, 170] width 717 height 340
click at [70, 222] on div "Health Settings Delete" at bounding box center [82, 216] width 105 height 23
click at [76, 221] on div "Health" at bounding box center [79, 213] width 99 height 17
click at [38, 190] on link at bounding box center [37, 191] width 10 height 12
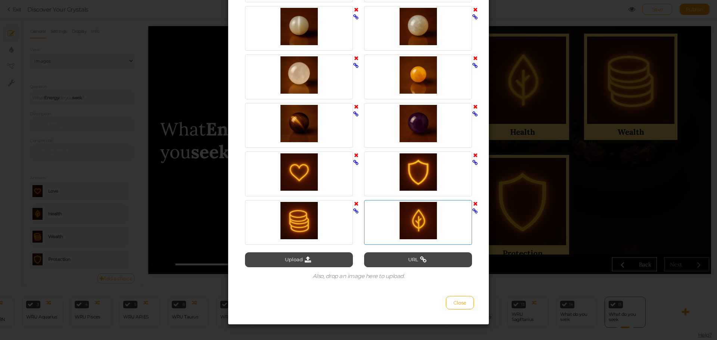
scroll to position [790, 0]
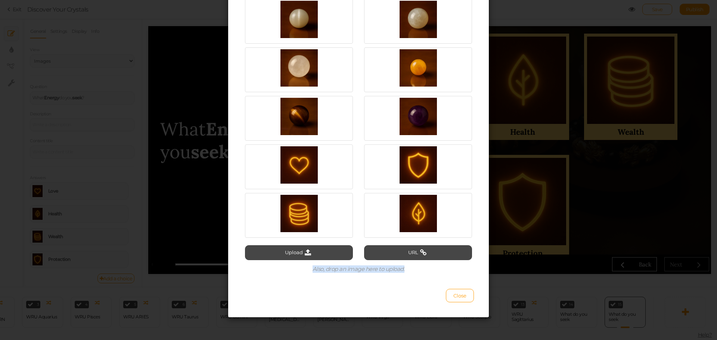
drag, startPoint x: 470, startPoint y: 197, endPoint x: 428, endPoint y: 280, distance: 92.8
click at [448, 295] on button "Close" at bounding box center [460, 295] width 28 height 13
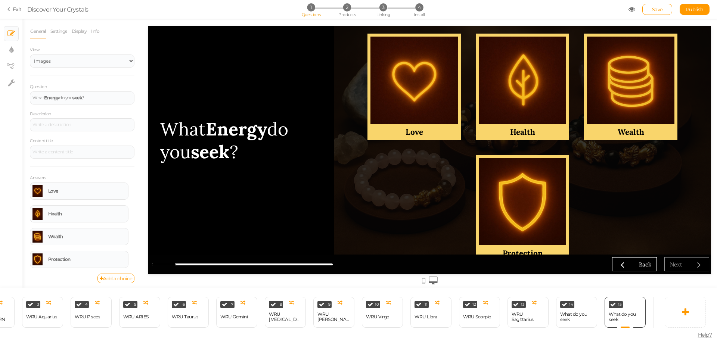
drag, startPoint x: 630, startPoint y: 313, endPoint x: 652, endPoint y: 283, distance: 37.4
click at [652, 283] on div at bounding box center [429, 280] width 563 height 12
click at [625, 302] on div "15 What do you seek × Define the conditions to show this slide. Clone Change ty…" at bounding box center [624, 312] width 41 height 31
click at [639, 299] on icon at bounding box center [639, 302] width 4 height 6
click at [629, 313] on span "Delete" at bounding box center [624, 316] width 13 height 6
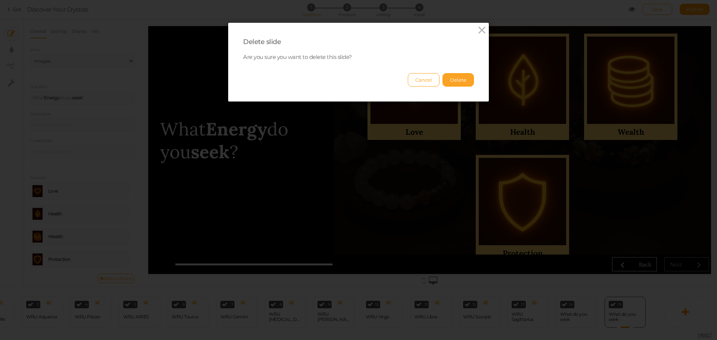
click at [465, 77] on button "Delete" at bounding box center [457, 79] width 31 height 13
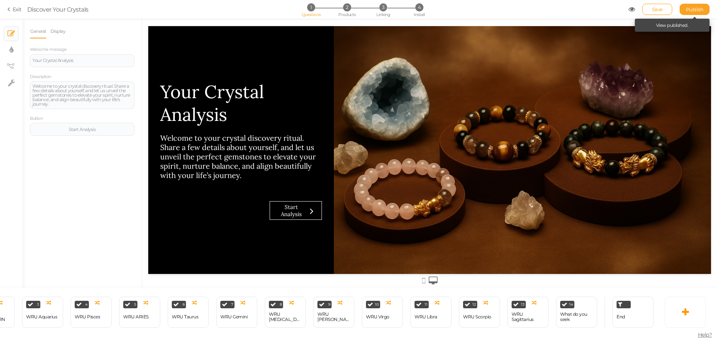
click at [691, 7] on span "Publish" at bounding box center [695, 9] width 18 height 6
